Goal: Transaction & Acquisition: Purchase product/service

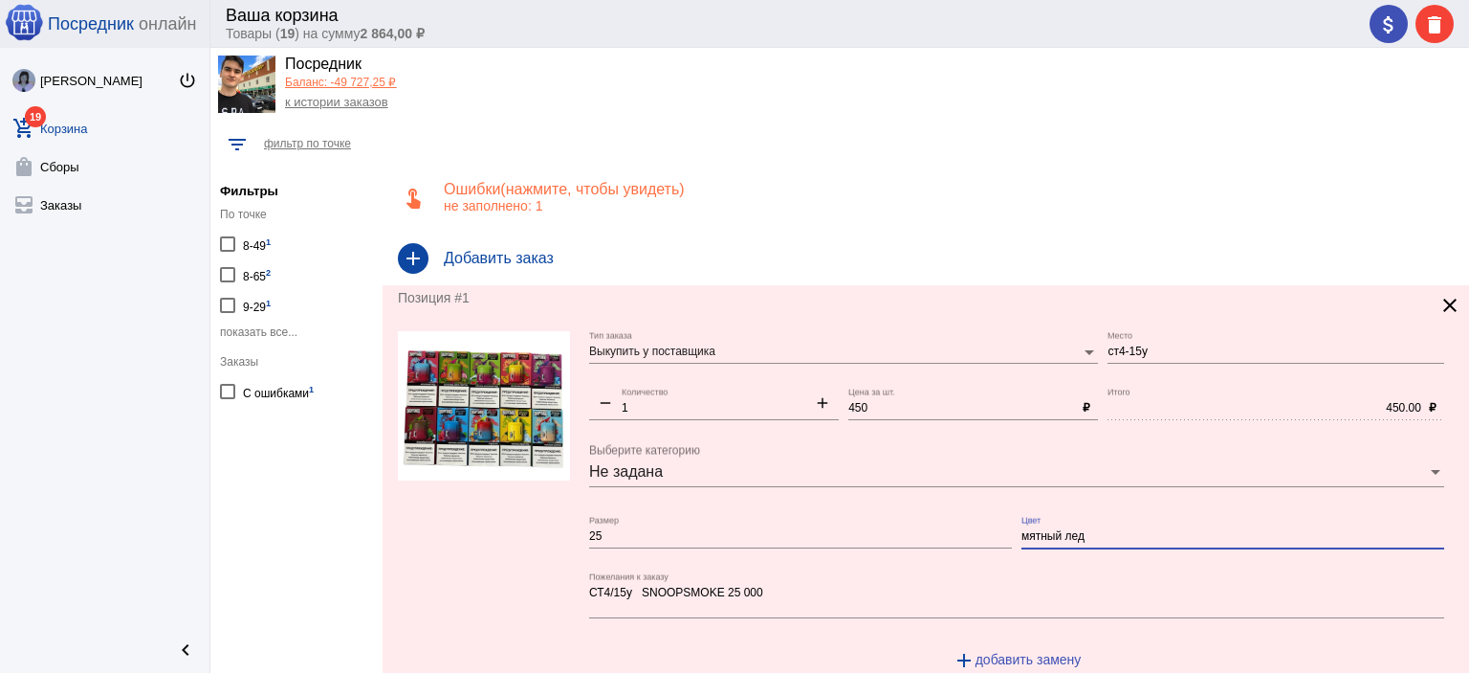
click at [1116, 530] on input "мятный лед" at bounding box center [1233, 536] width 423 height 13
type input "СТ4-15"
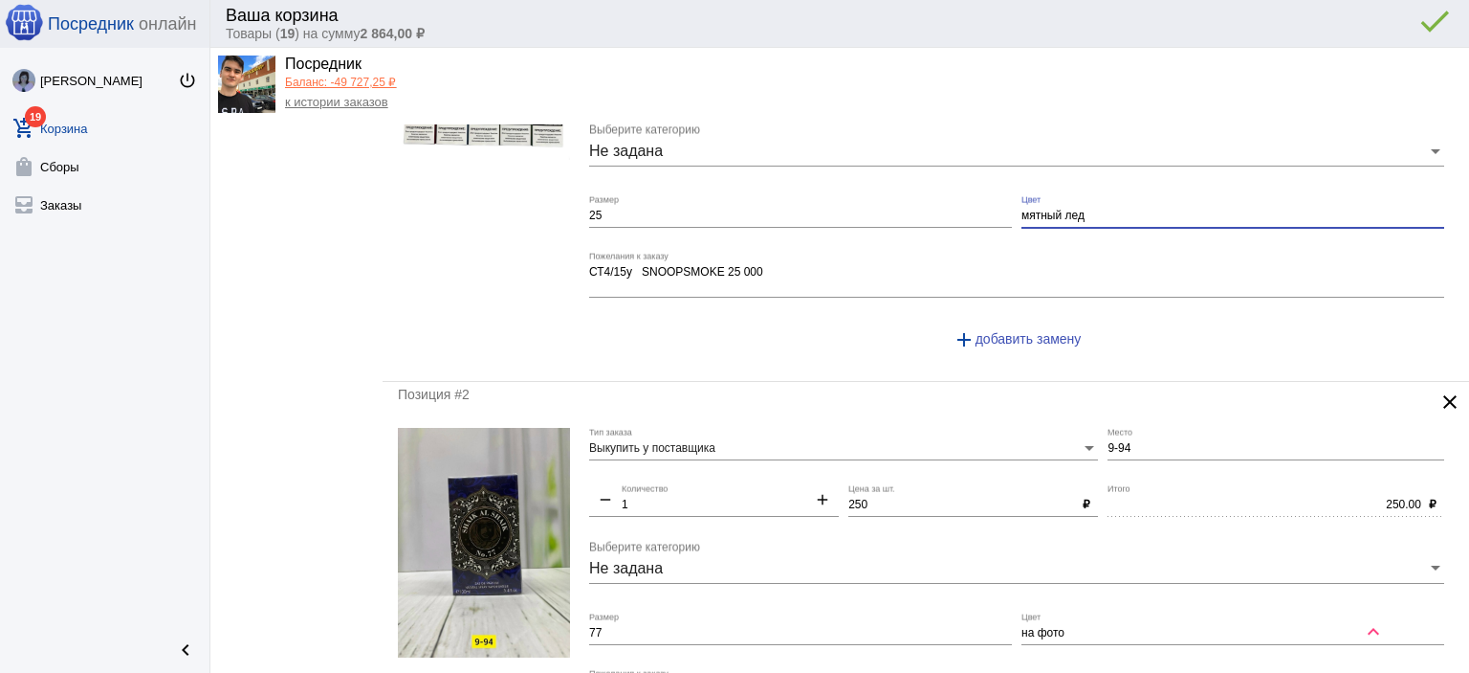
scroll to position [383, 0]
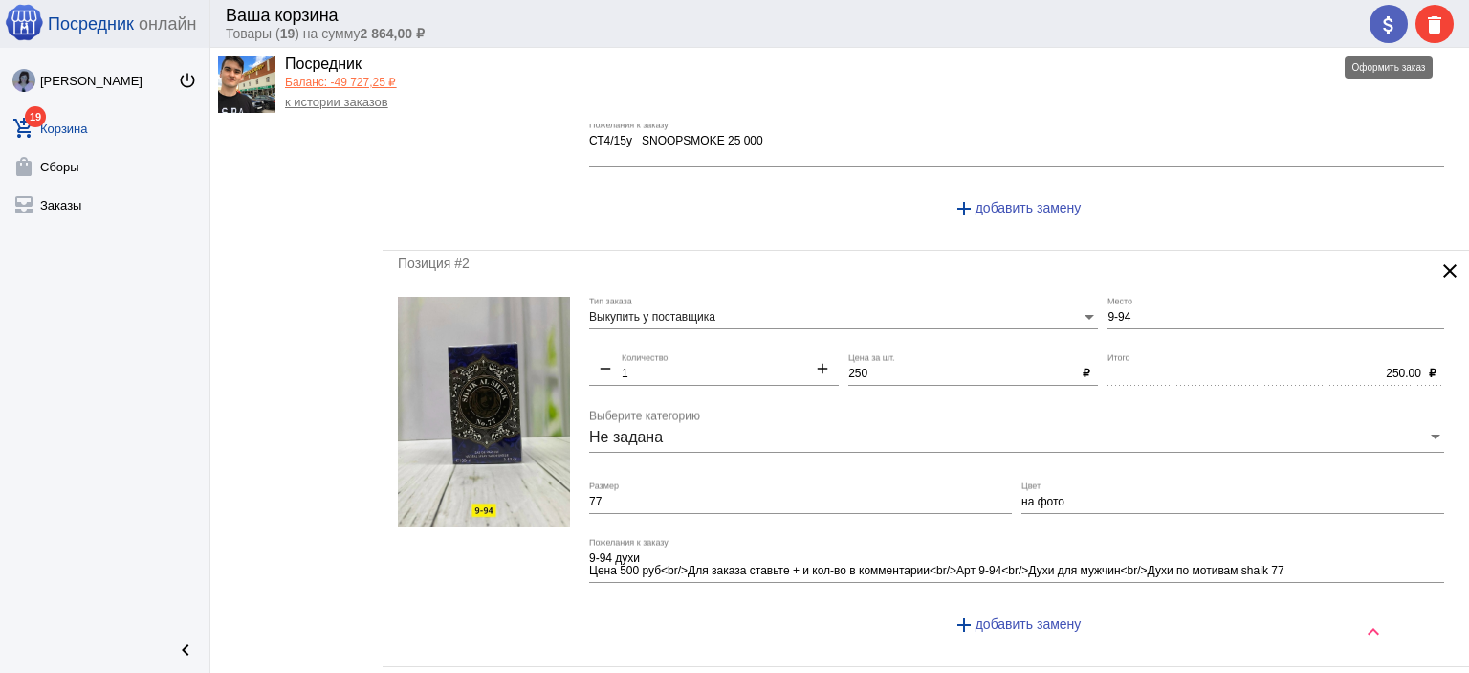
drag, startPoint x: 1396, startPoint y: 18, endPoint x: 1384, endPoint y: 28, distance: 14.9
click at [1394, 18] on mat-icon "attach_money" at bounding box center [1389, 24] width 23 height 23
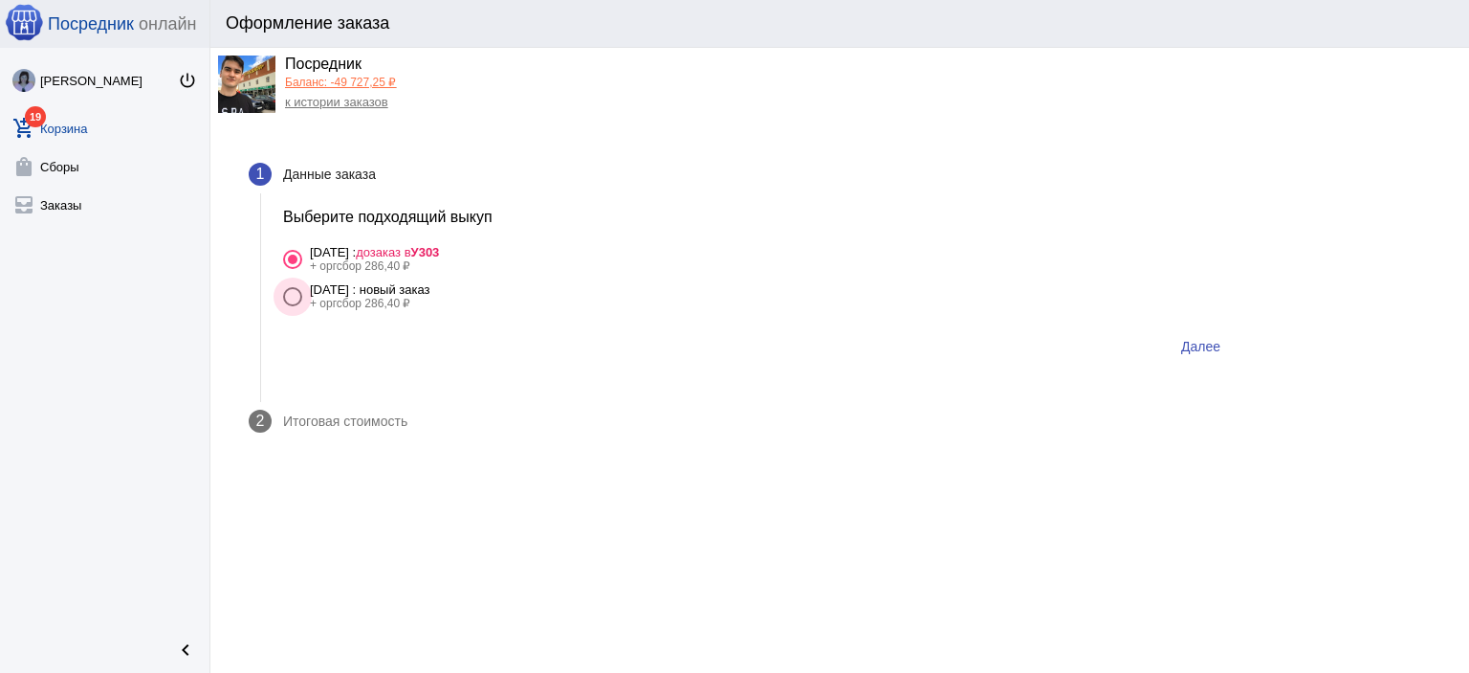
click at [431, 285] on div "[DATE] : новый заказ" at bounding box center [370, 289] width 121 height 14
click at [293, 306] on input "[DATE] : новый заказ + оргсбор 286,40 ₽" at bounding box center [292, 306] width 1 height 1
radio input "true"
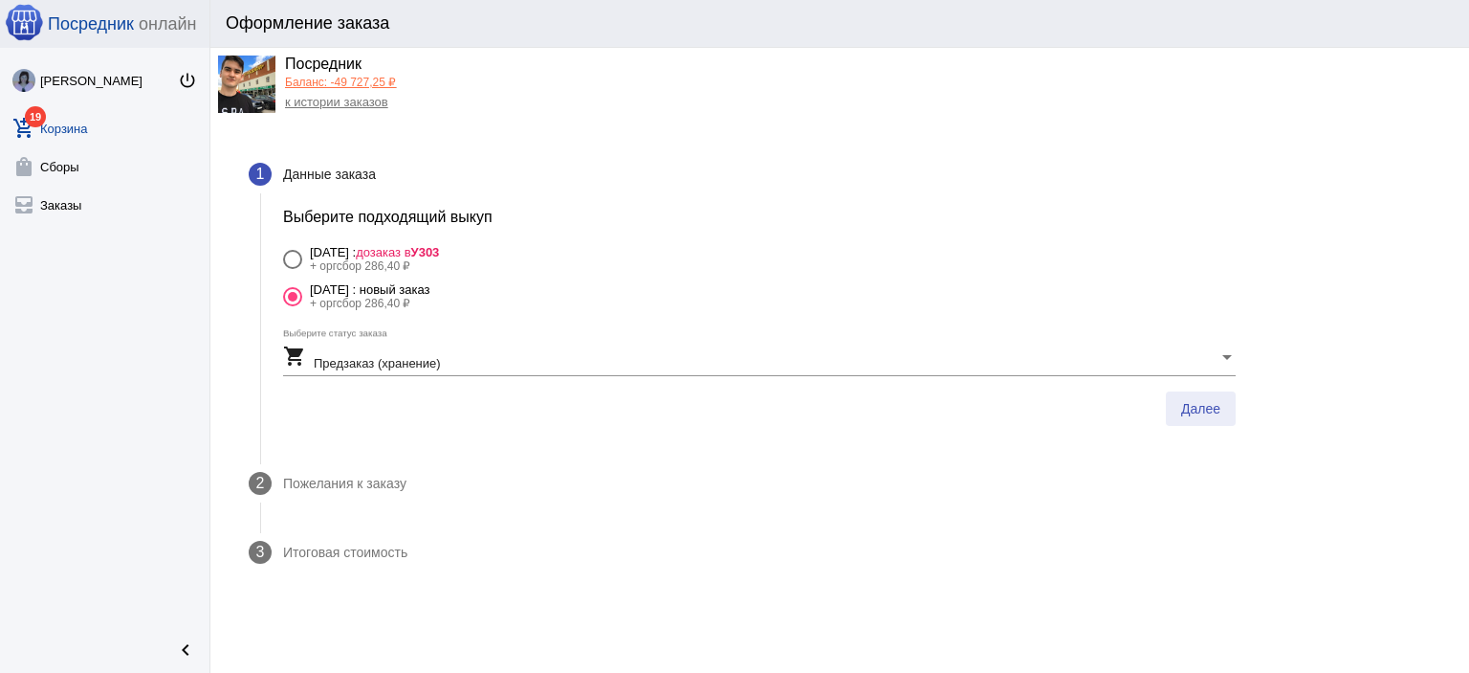
click at [1209, 394] on button "Далее" at bounding box center [1201, 408] width 70 height 34
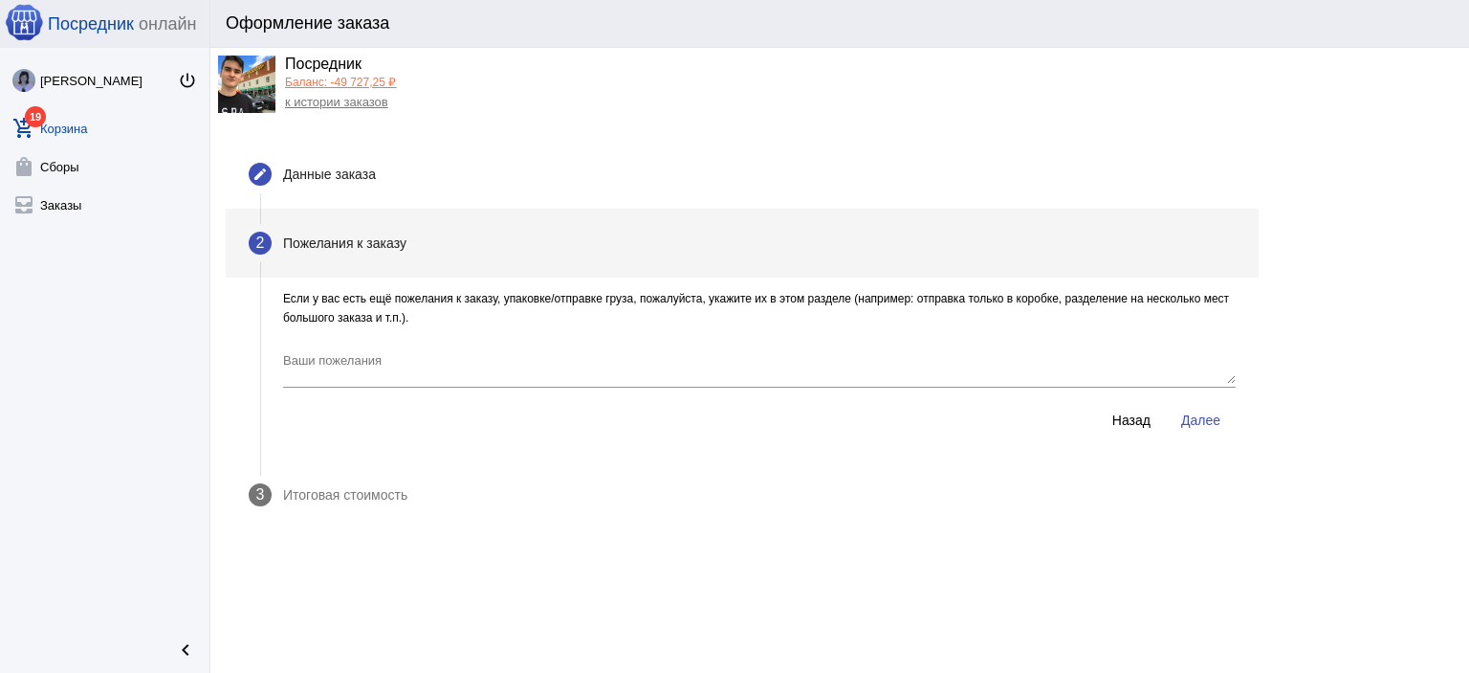
click at [1208, 410] on button "Далее" at bounding box center [1201, 420] width 70 height 34
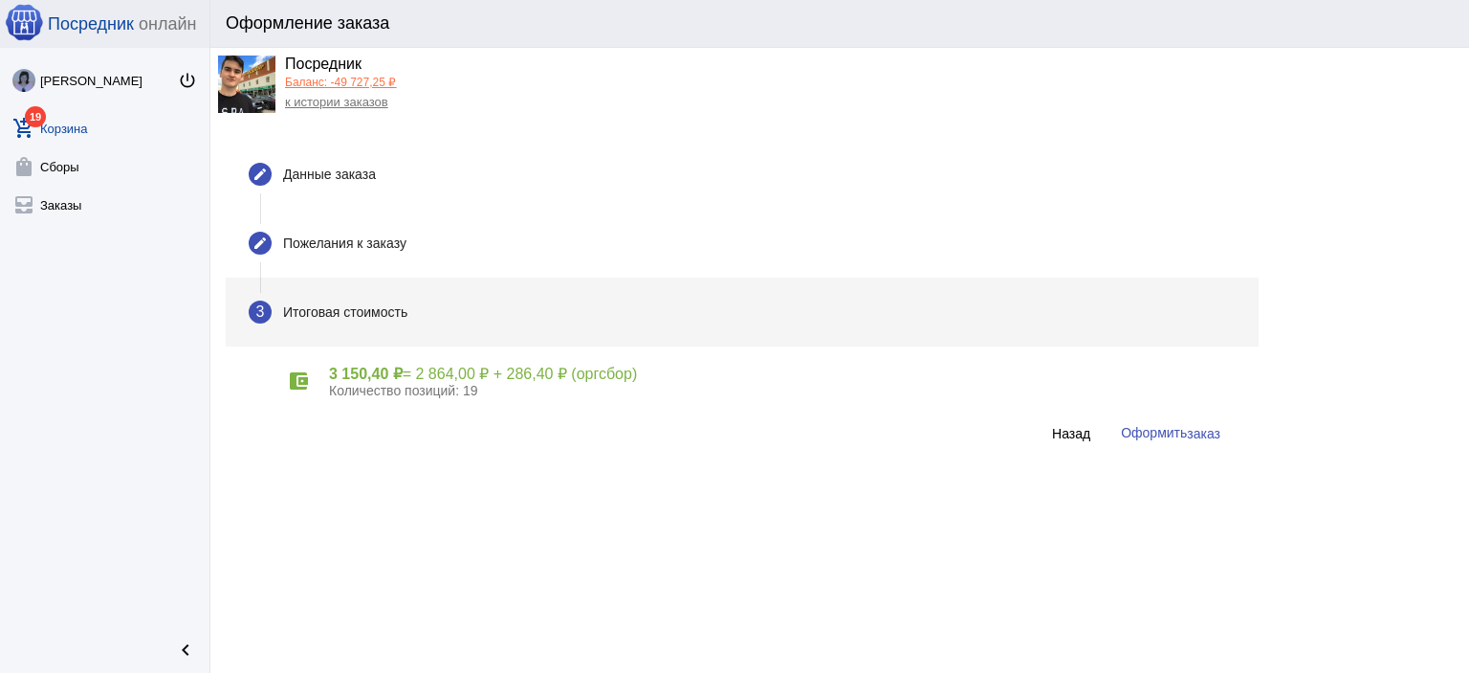
click at [1200, 426] on span "заказ" at bounding box center [1203, 433] width 33 height 15
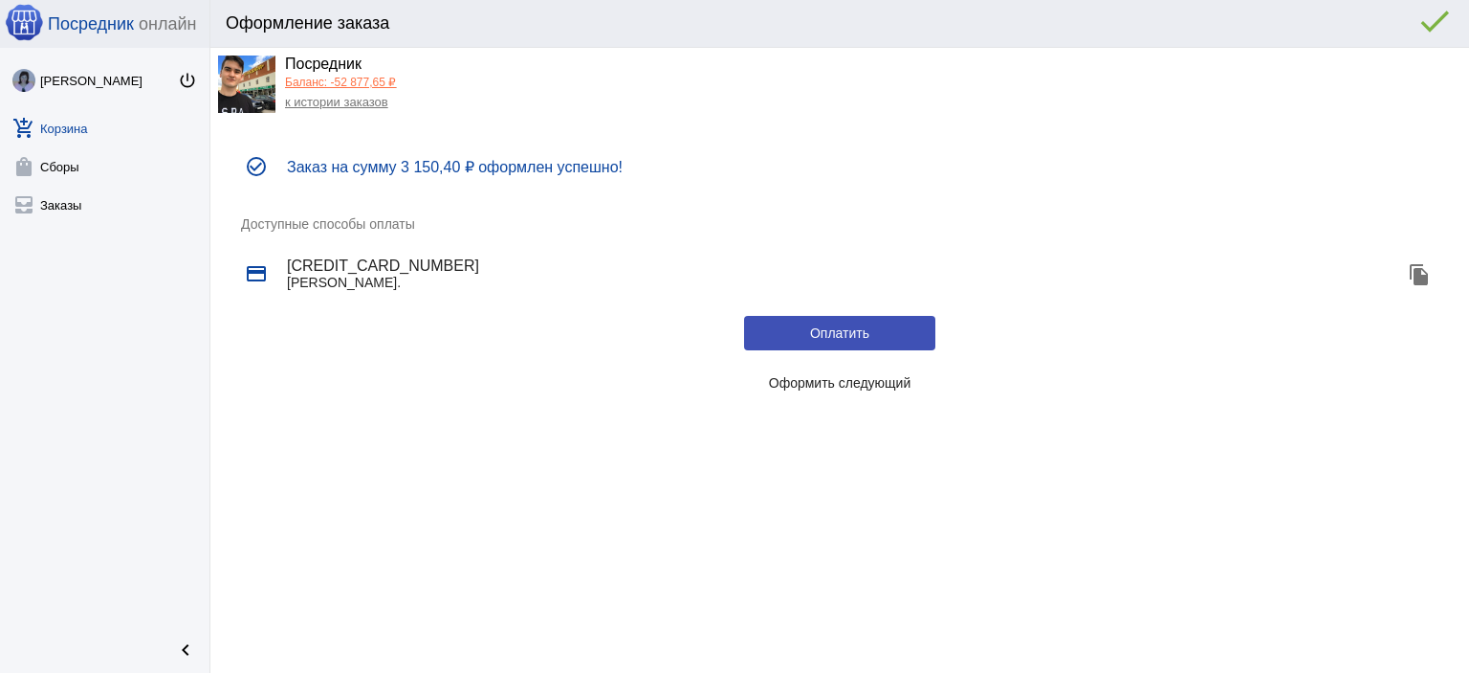
click at [791, 389] on span "Оформить следующий" at bounding box center [840, 382] width 143 height 15
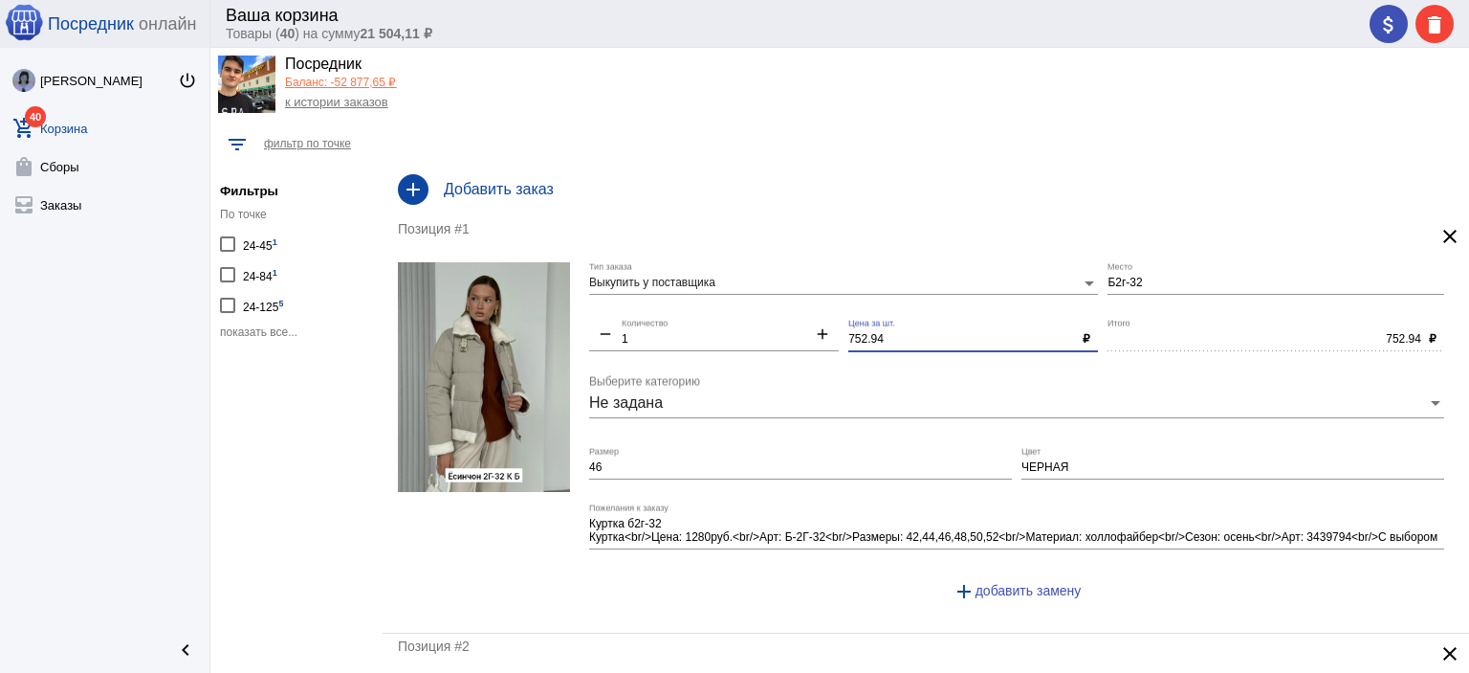
drag, startPoint x: 872, startPoint y: 342, endPoint x: 844, endPoint y: 341, distance: 28.8
click at [849, 341] on input "752.94" at bounding box center [962, 339] width 227 height 13
type input "750"
click at [808, 522] on textarea "Куртка б2г-32 Куртка<br/>Цена: 1280руб.<br/>Арт: Б-2Г-32<br/>Размеры: 42,44,46,…" at bounding box center [1016, 531] width 855 height 30
type input "750.00"
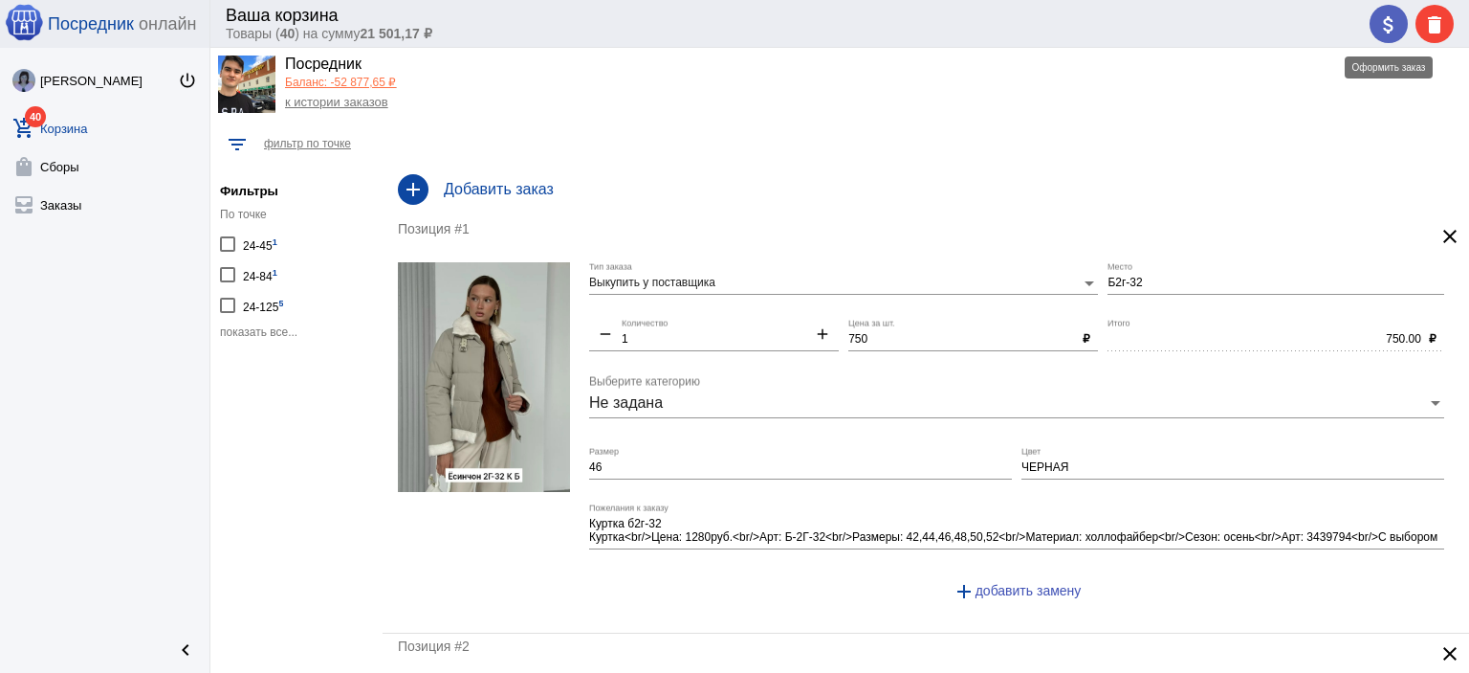
drag, startPoint x: 1389, startPoint y: 17, endPoint x: 1343, endPoint y: 77, distance: 75.0
click at [1389, 18] on mat-icon "attach_money" at bounding box center [1389, 24] width 23 height 23
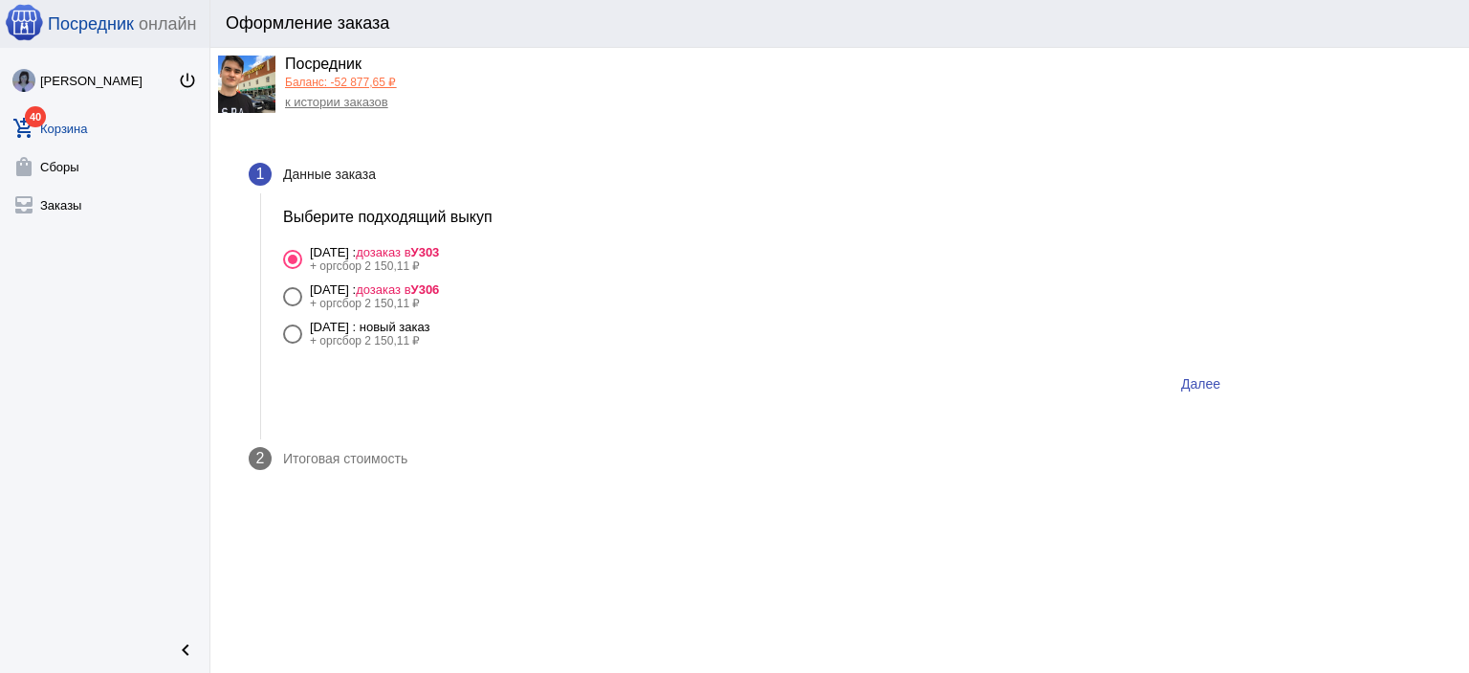
click at [431, 326] on div "[DATE] : новый заказ" at bounding box center [370, 327] width 121 height 14
click at [293, 343] on input "6 октября Понедельник : новый заказ + оргсбор 2 150,11 ₽" at bounding box center [292, 343] width 1 height 1
radio input "true"
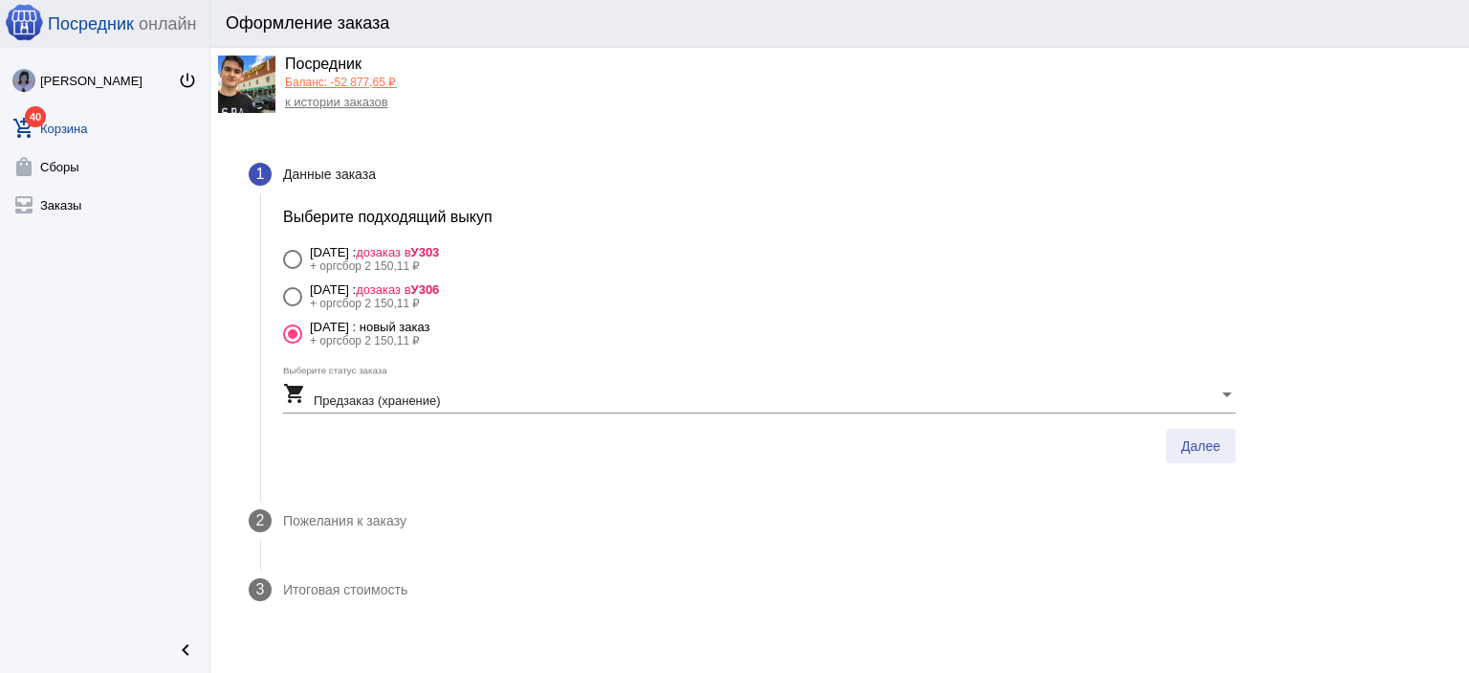
click at [1228, 456] on button "Далее" at bounding box center [1201, 446] width 70 height 34
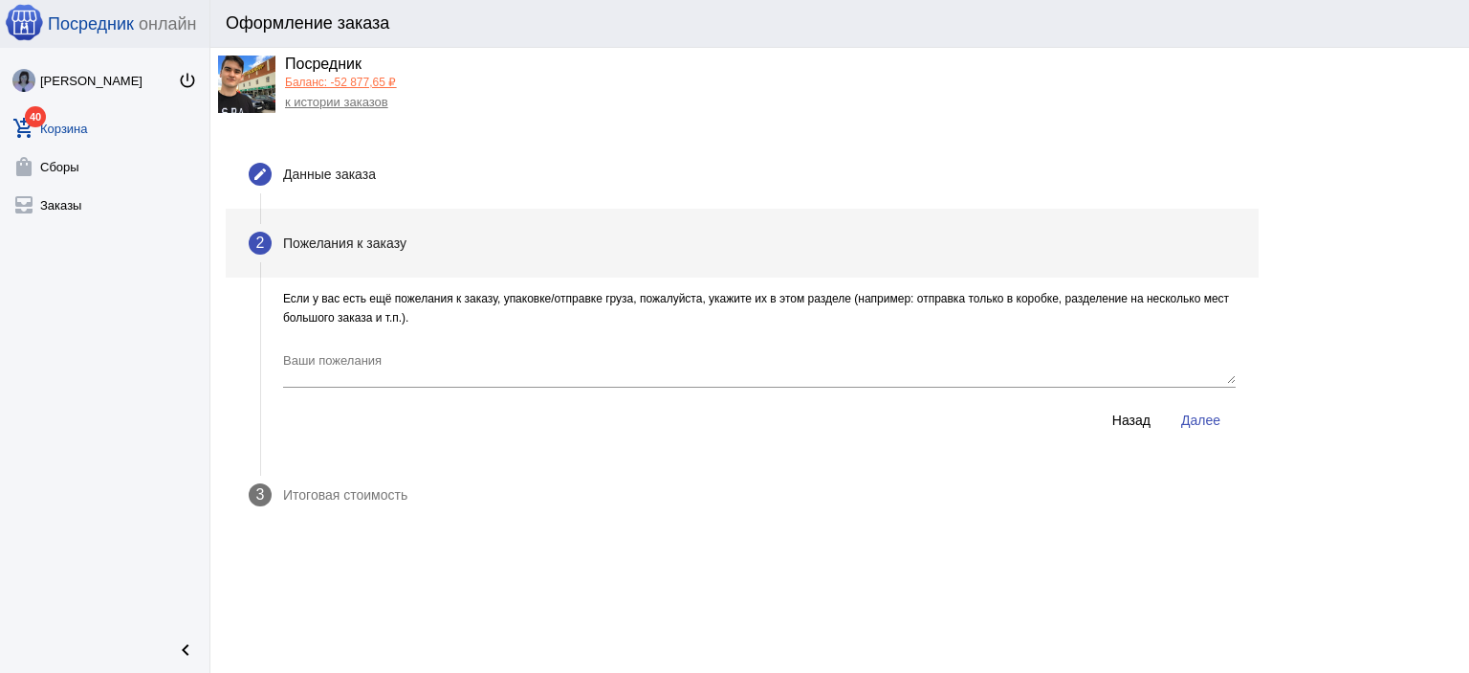
click at [1217, 424] on span "Далее" at bounding box center [1201, 419] width 39 height 15
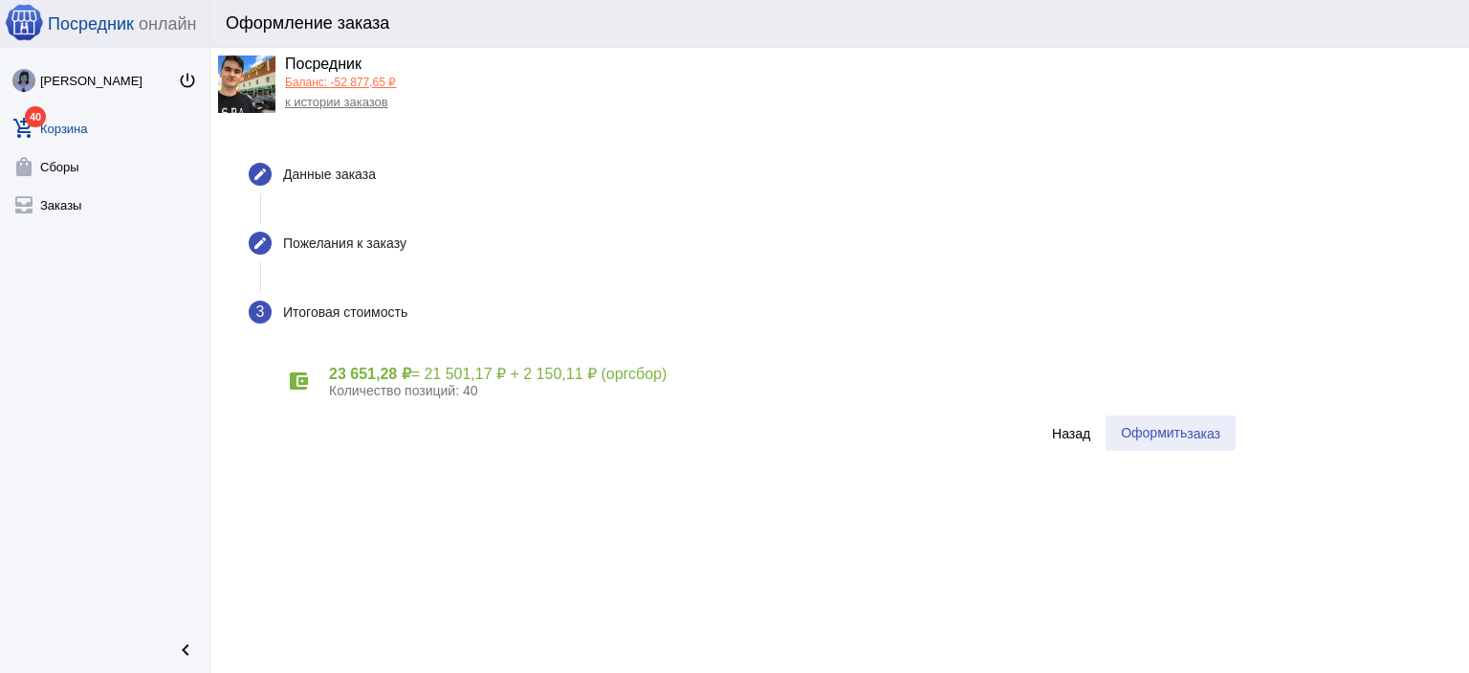
click at [1182, 441] on button "Оформить заказ" at bounding box center [1171, 432] width 130 height 35
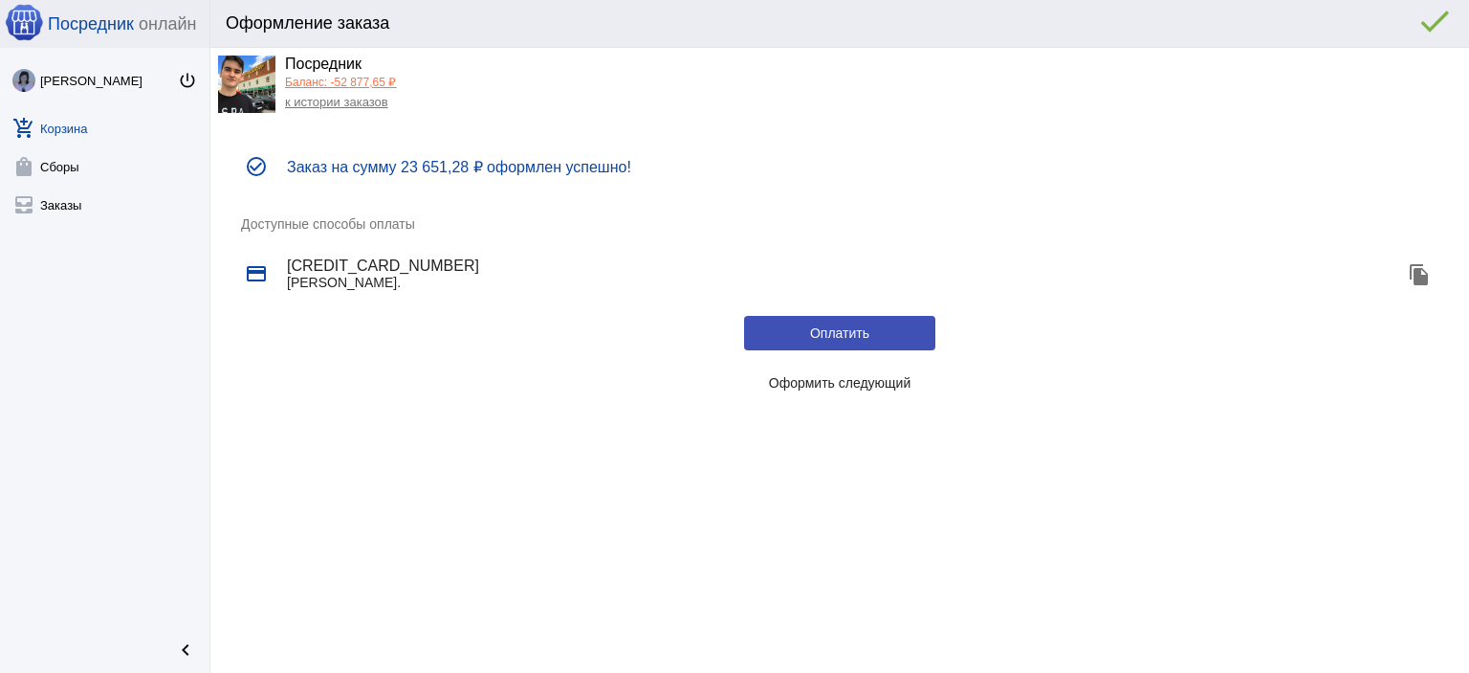
click at [876, 385] on span "Оформить следующий" at bounding box center [840, 382] width 143 height 15
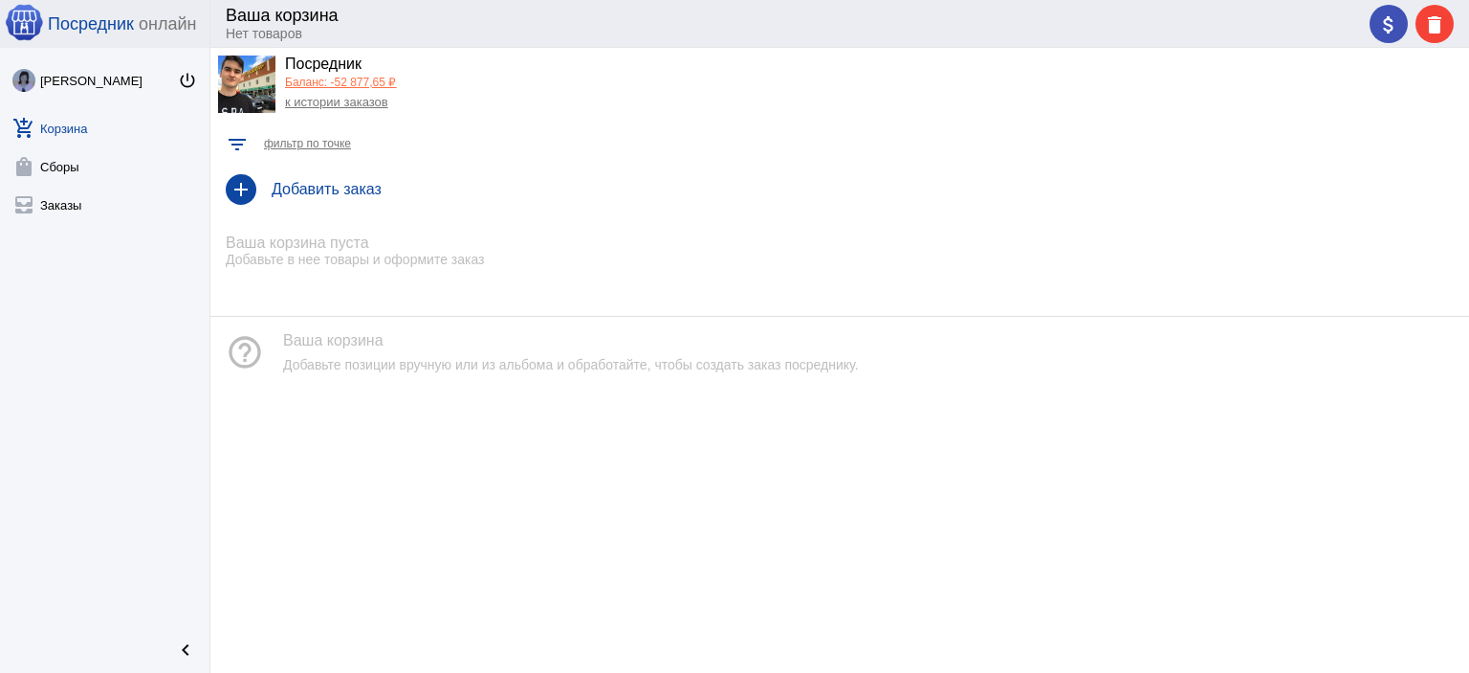
click at [374, 81] on link "Баланс: -52 877,65 ₽" at bounding box center [340, 82] width 111 height 13
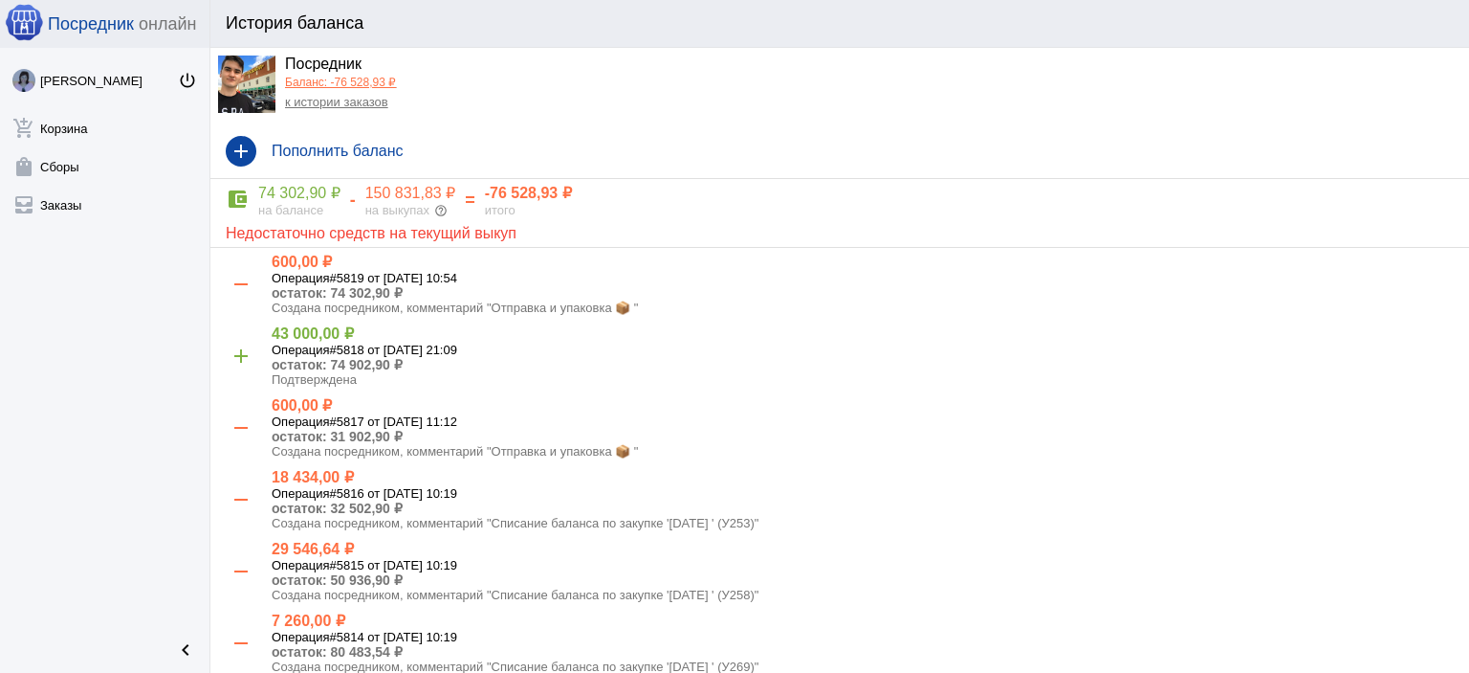
click at [355, 109] on link "к истории заказов" at bounding box center [336, 102] width 103 height 14
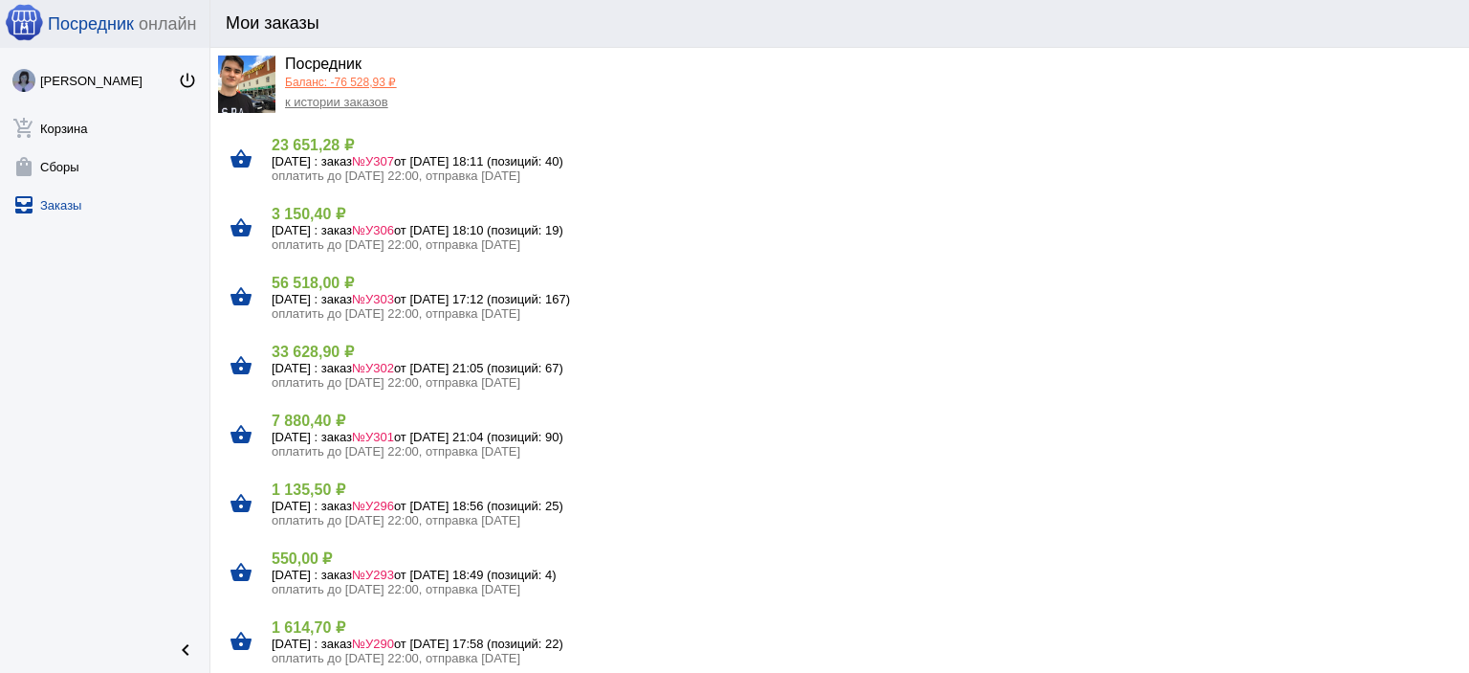
click at [421, 298] on h5 "6 октября Понедельник : заказ №У303 от 05.10.2025, 17:12 (позиций: 167)" at bounding box center [863, 299] width 1182 height 14
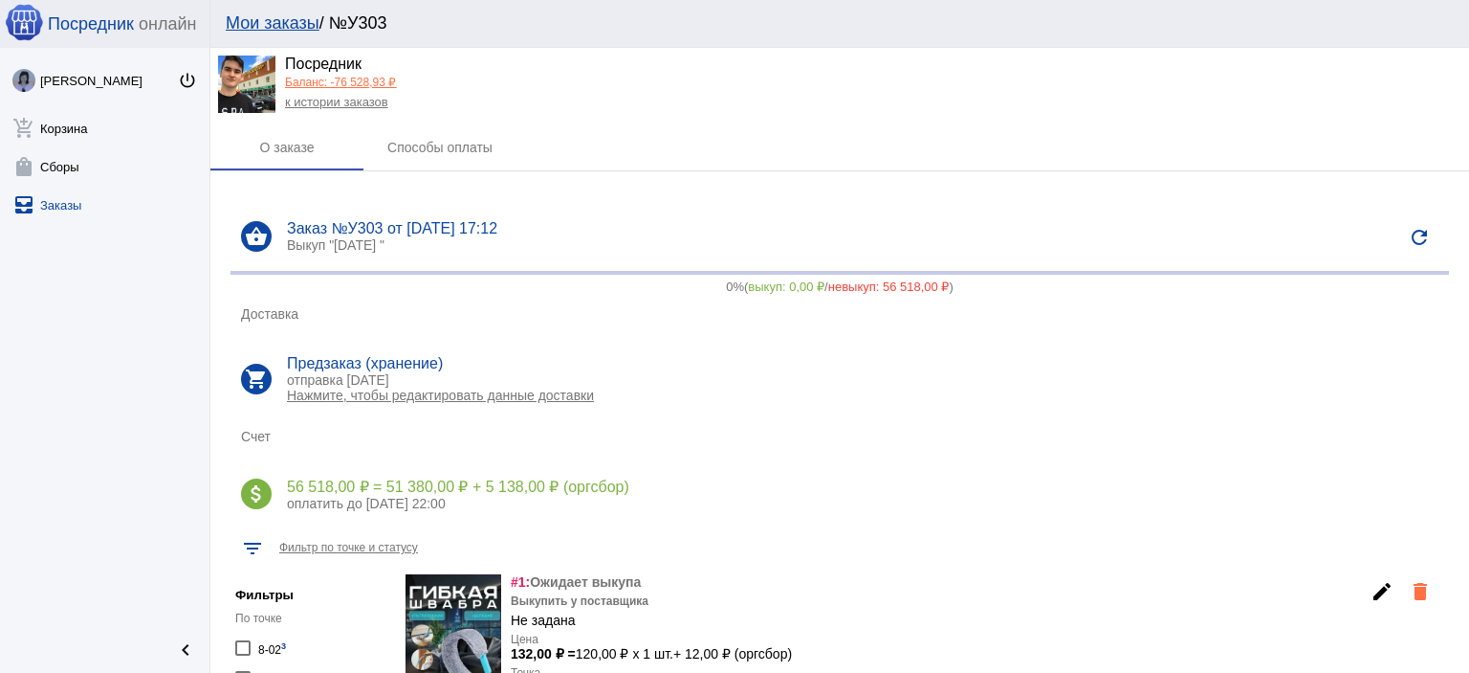
click at [360, 78] on link "Баланс: -76 528,93 ₽" at bounding box center [340, 82] width 111 height 13
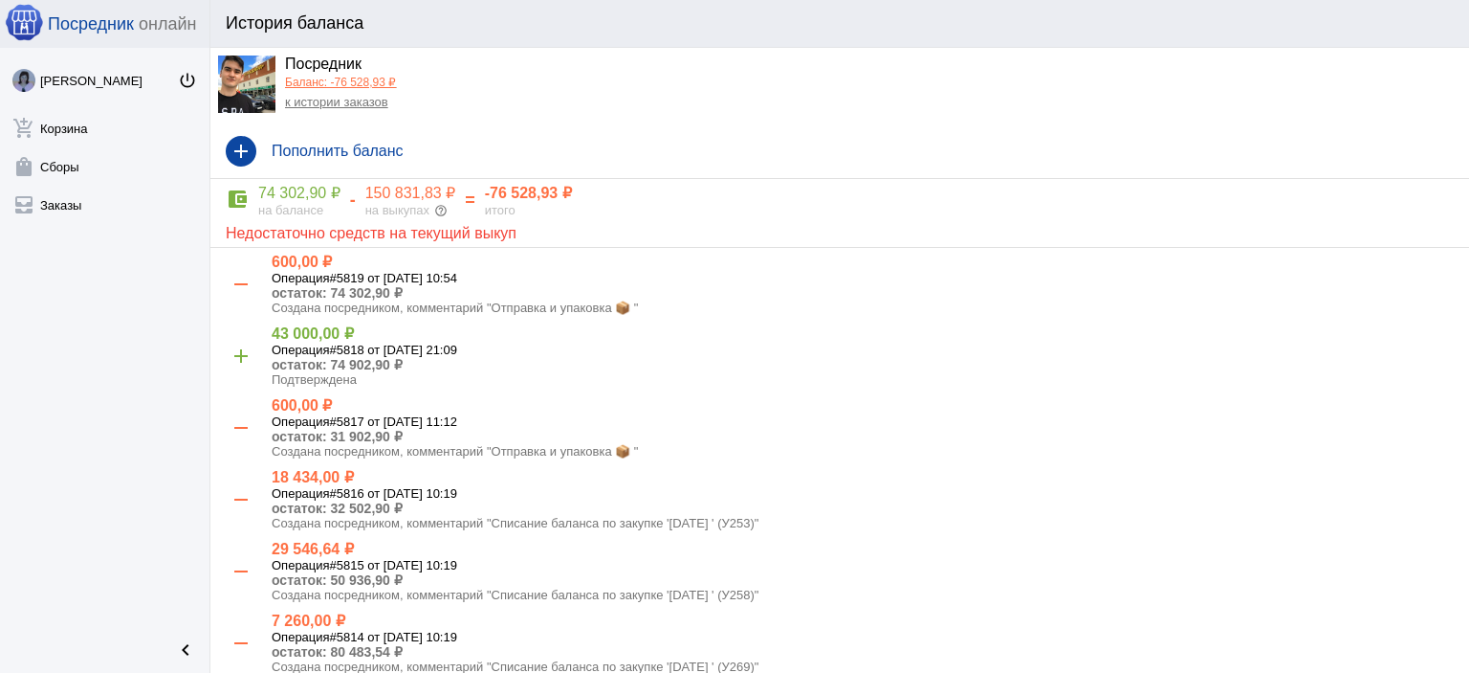
click at [373, 97] on link "к истории заказов" at bounding box center [336, 102] width 103 height 14
